Goal: Answer question/provide support

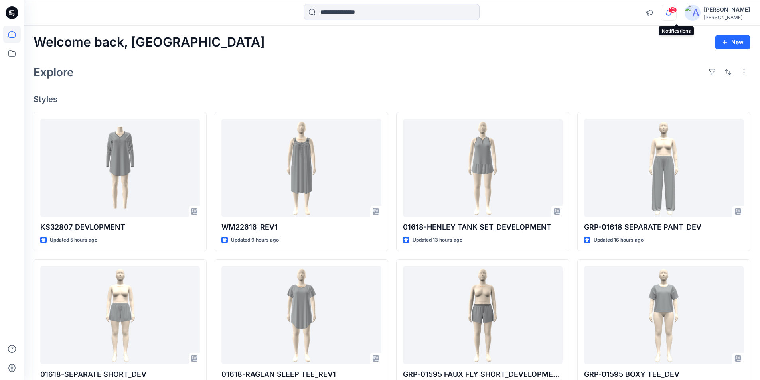
click at [674, 12] on icon "button" at bounding box center [668, 13] width 15 height 16
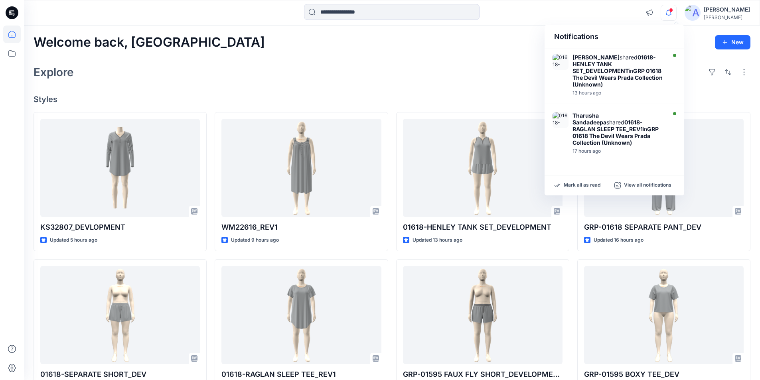
click at [509, 10] on div at bounding box center [392, 13] width 368 height 18
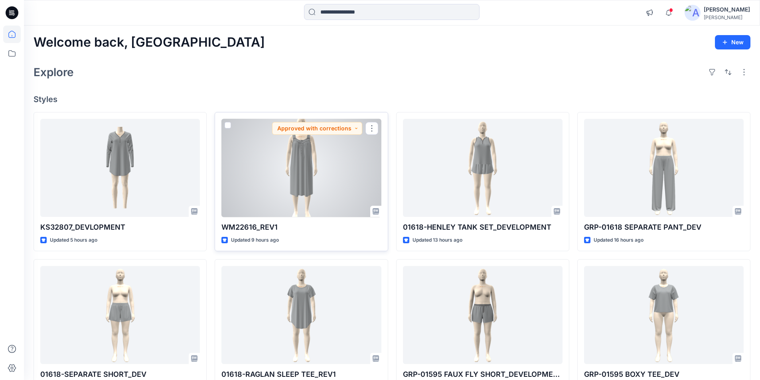
click at [303, 164] on div at bounding box center [301, 168] width 160 height 99
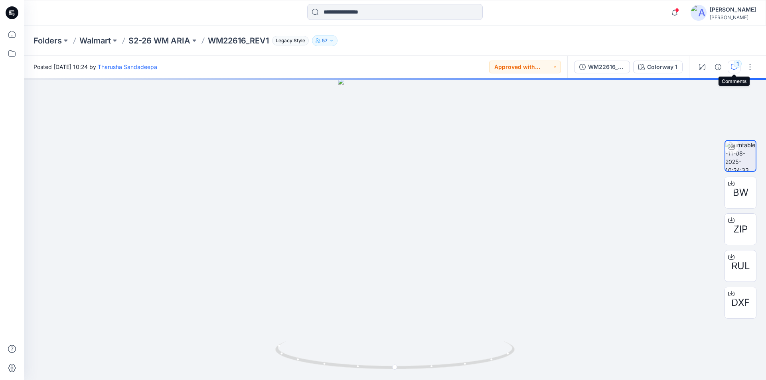
click at [731, 66] on icon "button" at bounding box center [734, 67] width 6 height 6
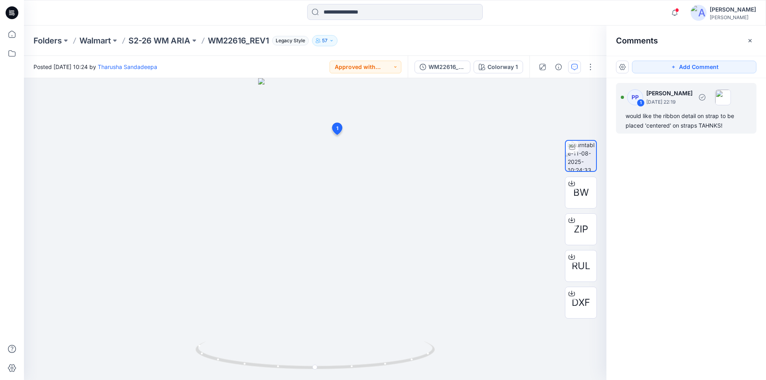
click at [718, 123] on div "would like the ribbon detail on strap to be placed 'centered' on straps TAHNKS!" at bounding box center [686, 120] width 121 height 19
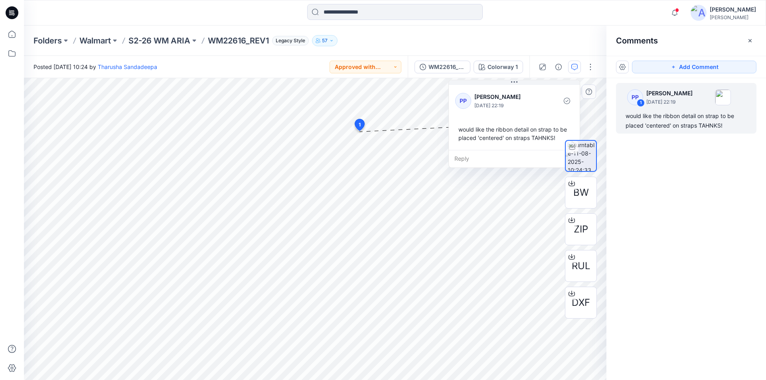
drag, startPoint x: 441, startPoint y: 152, endPoint x: 521, endPoint y: 90, distance: 101.3
click at [521, 90] on div "PP Patricia Paczedlik August 12, 2025 22:19 would like the ribbon detail on str…" at bounding box center [514, 116] width 131 height 67
click at [12, 35] on icon at bounding box center [12, 35] width 18 height 18
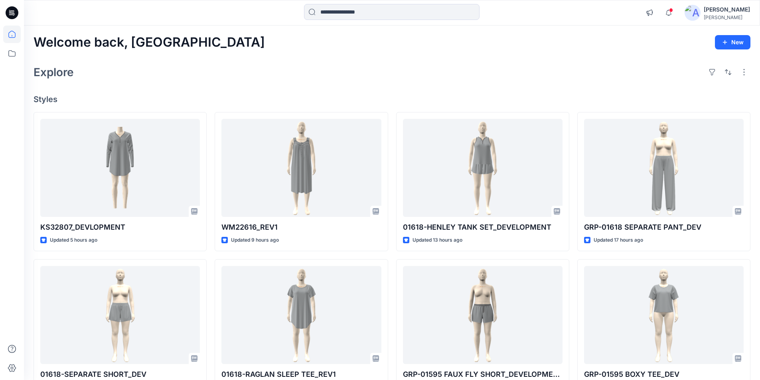
click at [3, 26] on link at bounding box center [12, 35] width 18 height 18
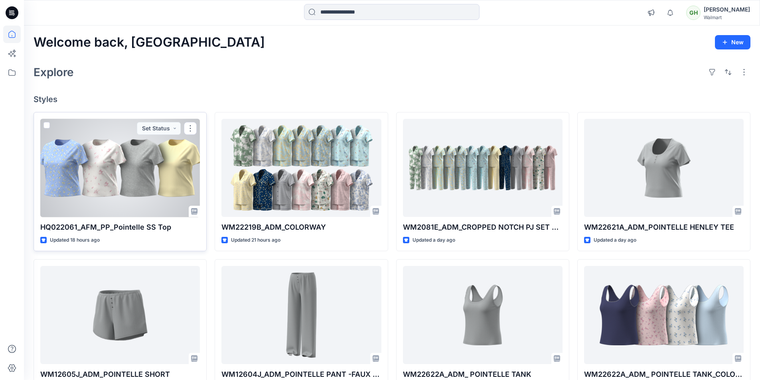
click at [145, 178] on div at bounding box center [120, 168] width 160 height 99
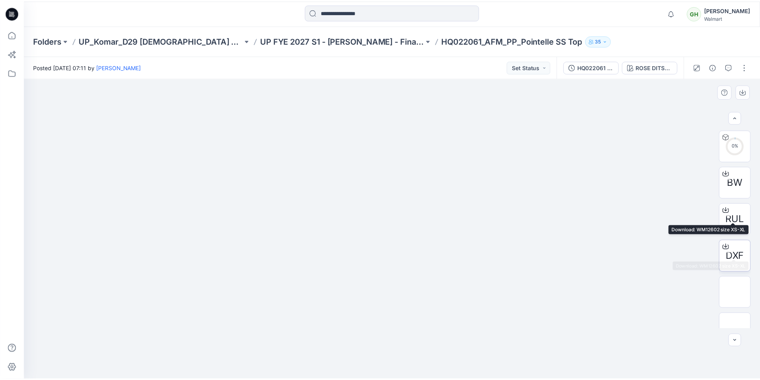
scroll to position [160, 0]
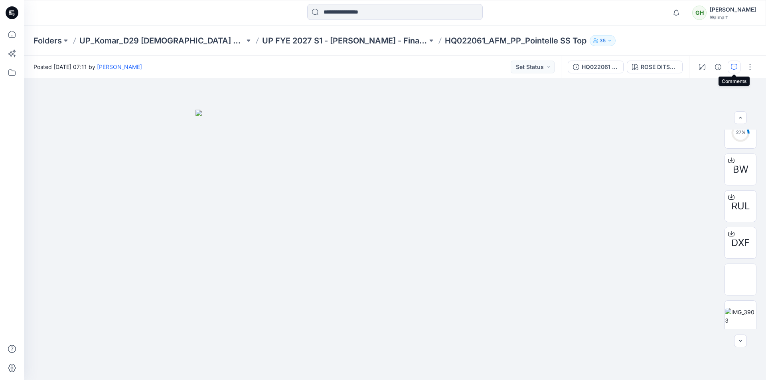
click at [733, 66] on icon "button" at bounding box center [734, 67] width 6 height 6
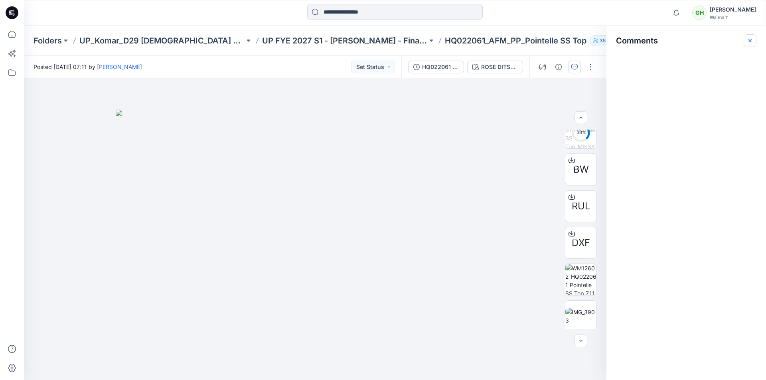
click at [753, 42] on button "button" at bounding box center [750, 40] width 13 height 13
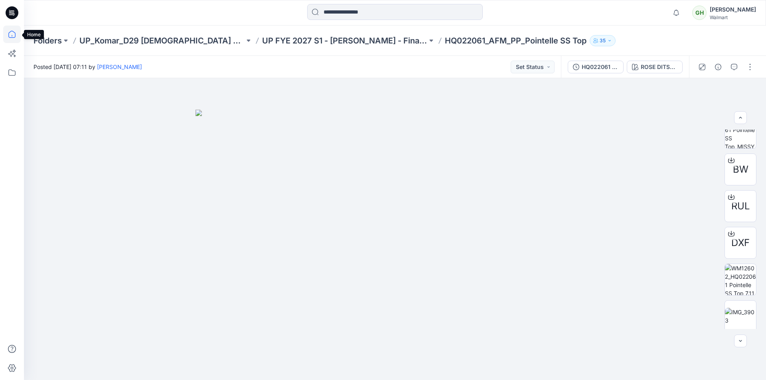
click at [6, 36] on icon at bounding box center [12, 35] width 18 height 18
